Goal: Task Accomplishment & Management: Use online tool/utility

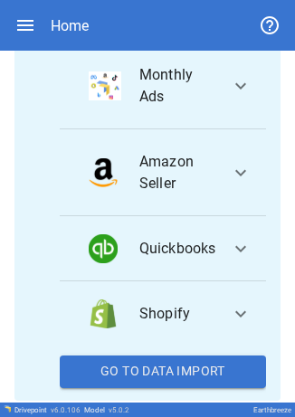
scroll to position [358, 0]
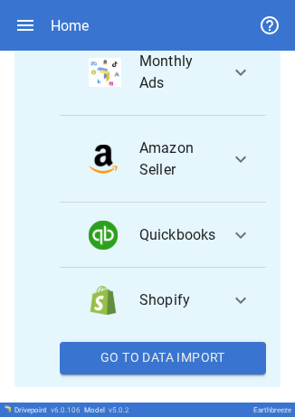
click at [131, 374] on button "Go To Data Import" at bounding box center [163, 358] width 206 height 33
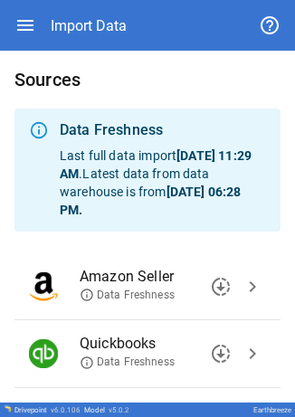
scroll to position [132, 0]
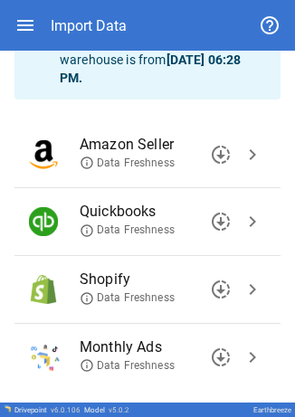
click at [244, 298] on span "chevron_right" at bounding box center [252, 290] width 22 height 22
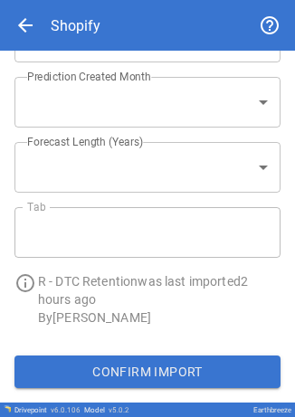
type input "**********"
type input "*"
type input "**********"
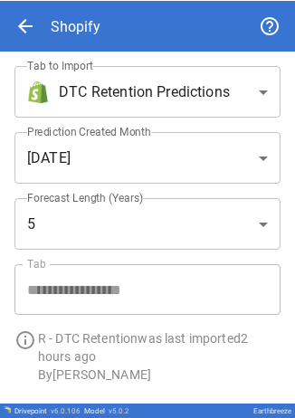
scroll to position [55, 0]
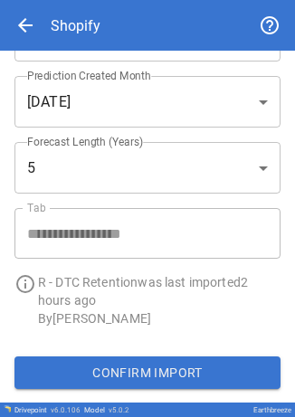
click at [168, 388] on button "Confirm Import" at bounding box center [147, 372] width 266 height 33
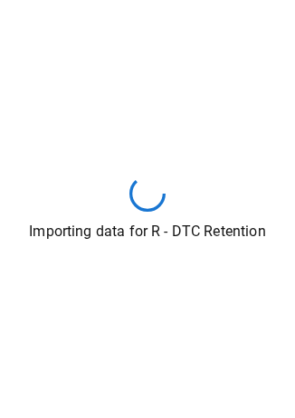
scroll to position [54, 0]
click at [140, 214] on div "Importing data for R - DTC Retention" at bounding box center [147, 209] width 295 height 418
drag, startPoint x: 22, startPoint y: 96, endPoint x: 140, endPoint y: 214, distance: 167.6
click at [140, 214] on div "Importing data for R - DTC Retention" at bounding box center [147, 209] width 295 height 418
